Goal: Task Accomplishment & Management: Complete application form

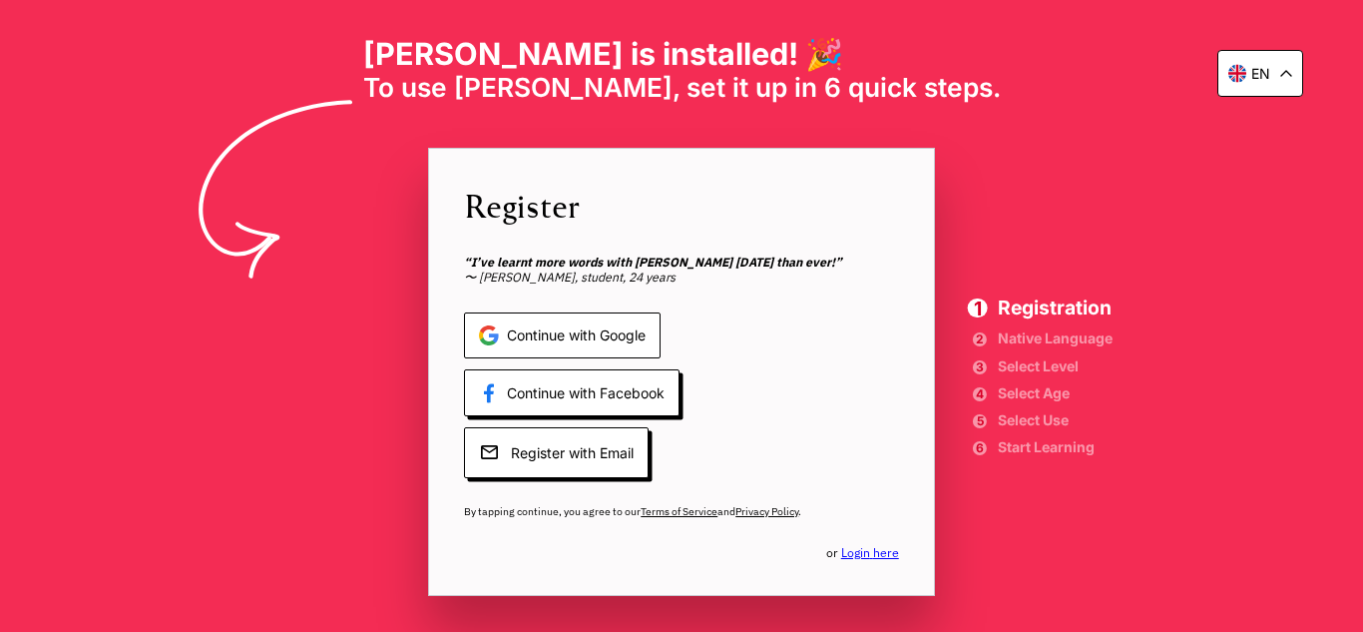
click at [507, 341] on span "Continue with Google" at bounding box center [562, 335] width 197 height 47
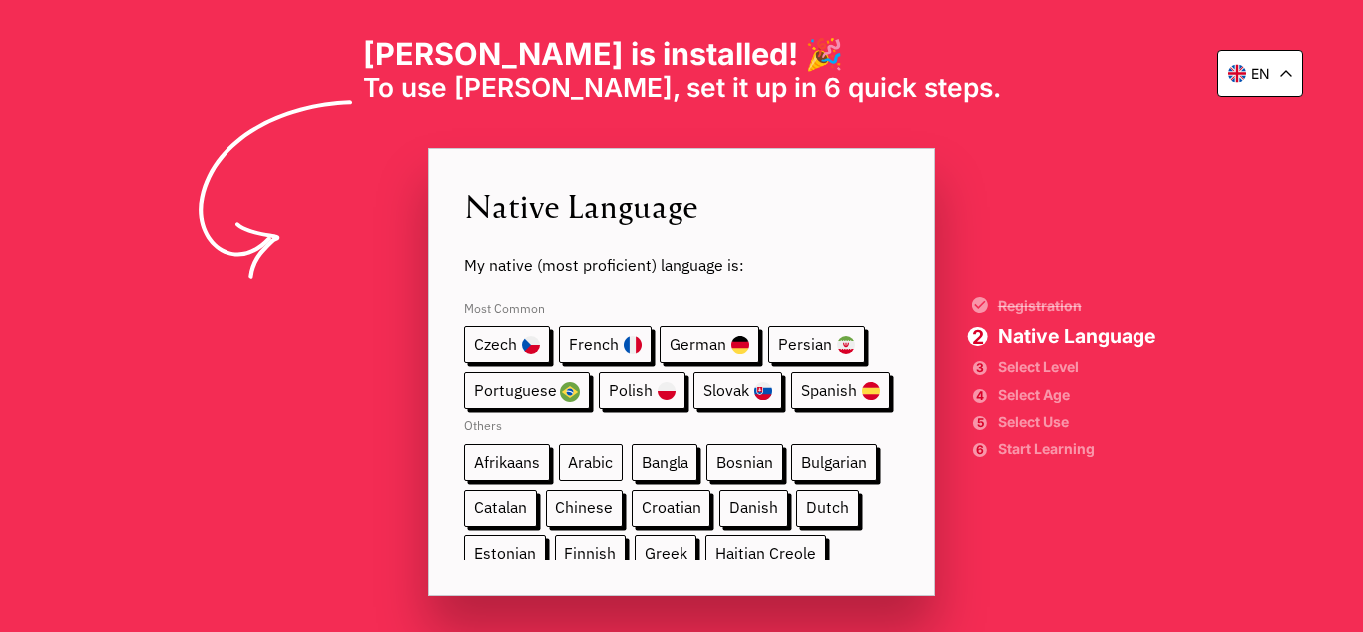
click at [583, 468] on span "Arabic" at bounding box center [591, 462] width 65 height 37
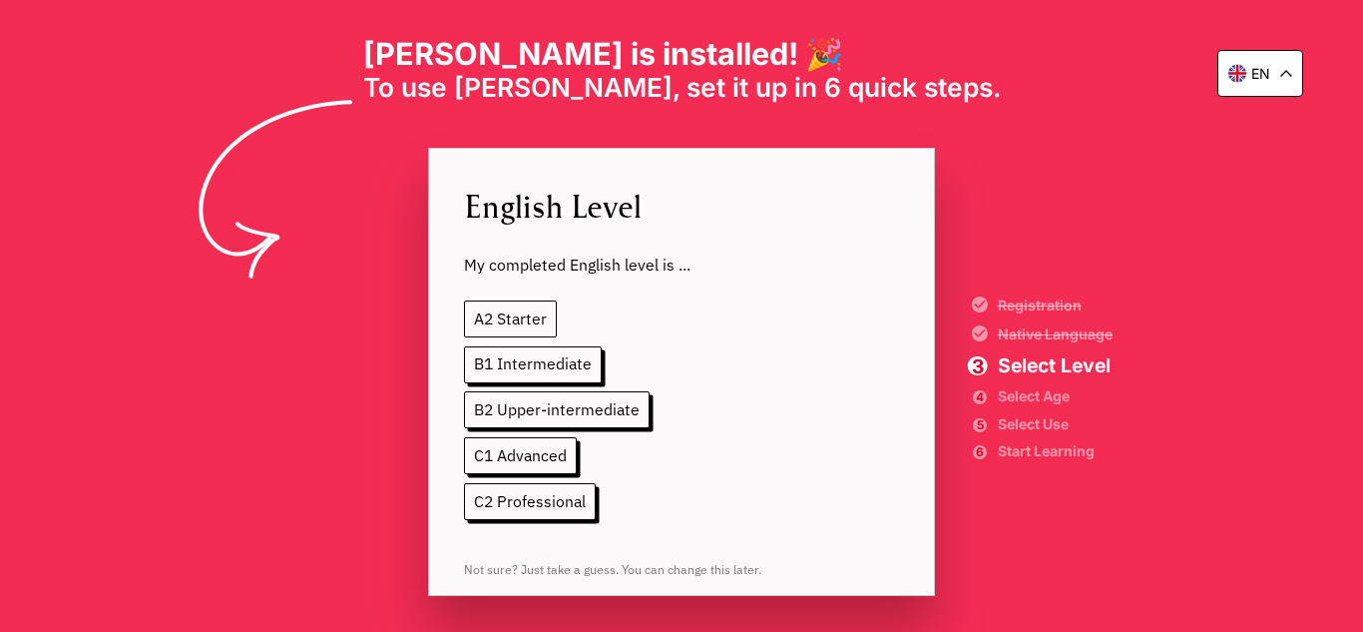
click at [506, 328] on span "A2 Starter" at bounding box center [510, 318] width 93 height 37
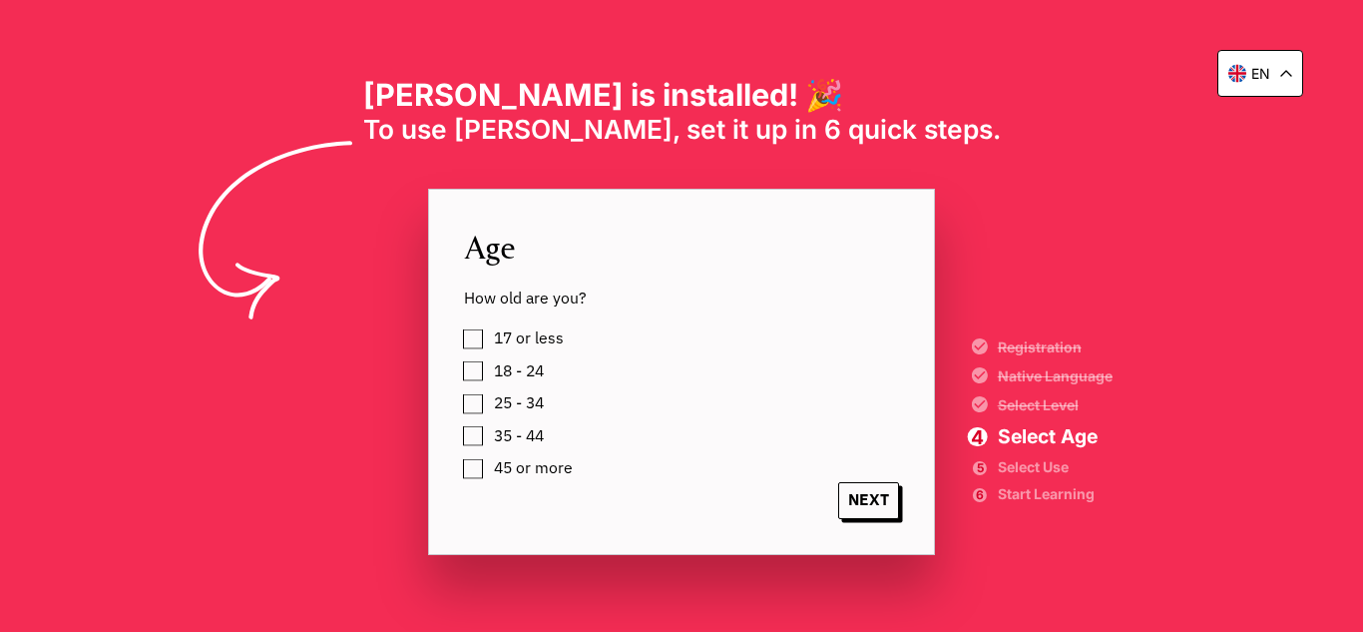
click at [487, 467] on label "45 or more" at bounding box center [530, 468] width 86 height 28
click at [876, 505] on span "NEXT" at bounding box center [868, 500] width 61 height 37
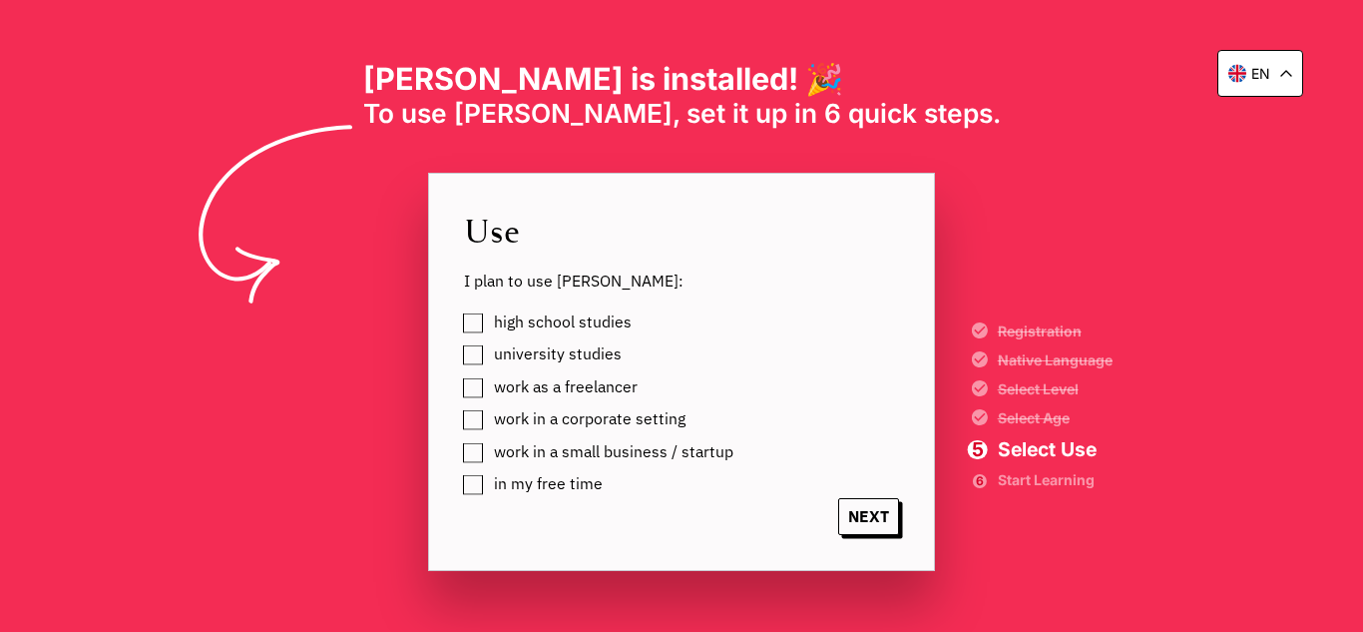
click at [487, 489] on label "in my free time" at bounding box center [545, 484] width 116 height 28
click at [487, 454] on label "work in a small business / startup" at bounding box center [610, 452] width 247 height 28
click at [487, 417] on label "work in a corporate setting" at bounding box center [586, 419] width 199 height 28
click at [487, 386] on label "work as a freelancer" at bounding box center [562, 387] width 151 height 28
click at [487, 355] on label "university studies" at bounding box center [554, 354] width 135 height 28
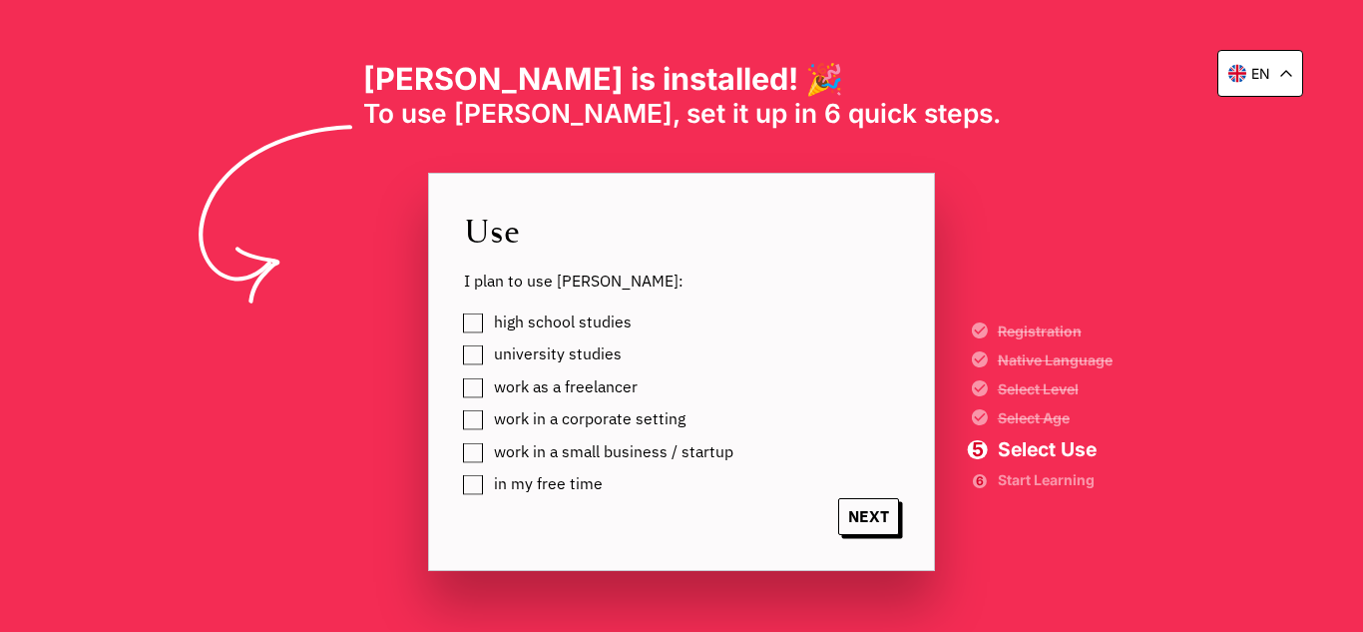
click at [487, 318] on label "high school studies" at bounding box center [559, 322] width 145 height 28
click at [872, 518] on span "NEXT" at bounding box center [868, 516] width 61 height 37
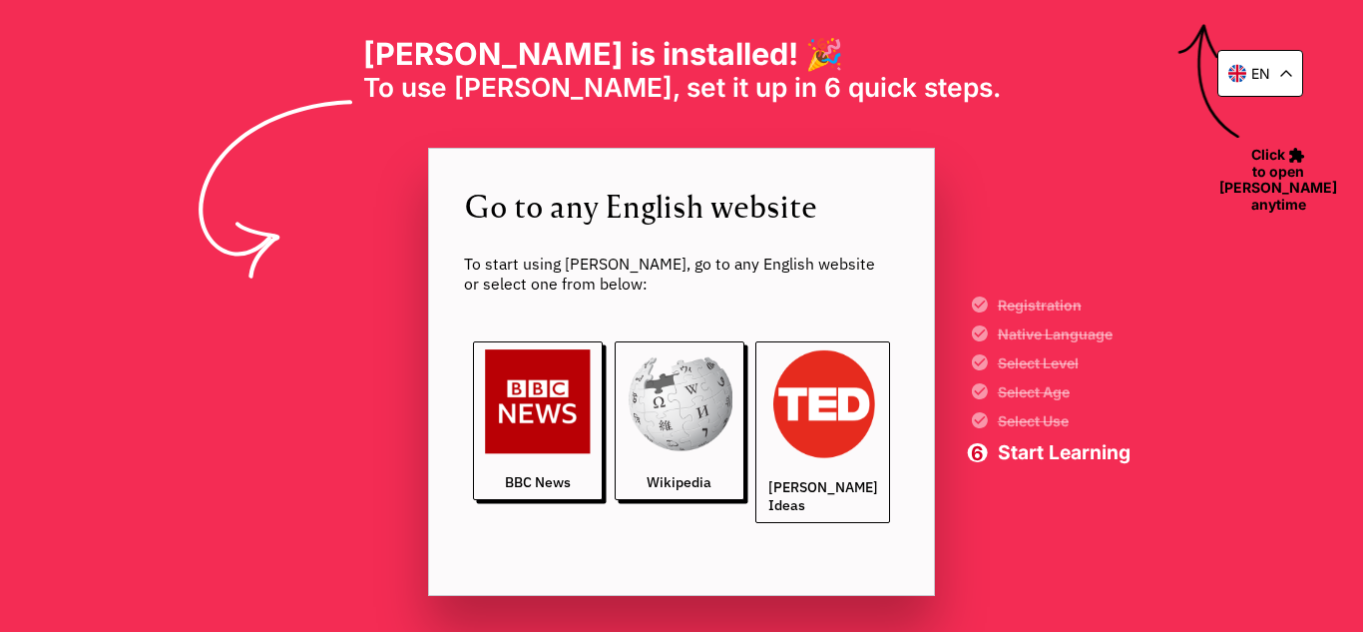
click at [844, 446] on img at bounding box center [823, 404] width 110 height 110
